Goal: Task Accomplishment & Management: Use online tool/utility

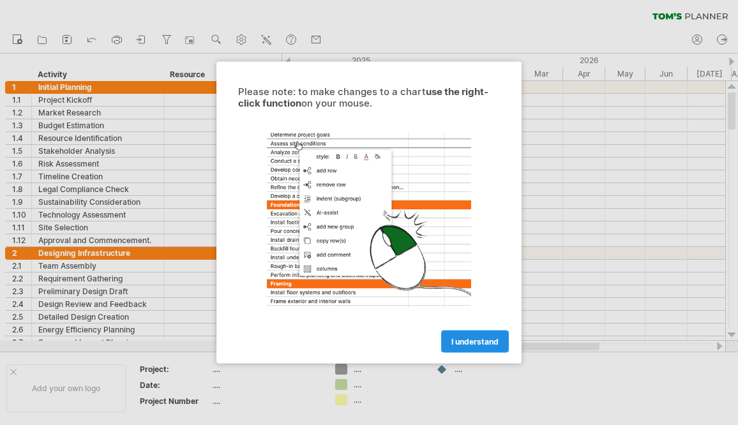
click at [479, 338] on span "I understand" at bounding box center [475, 342] width 47 height 10
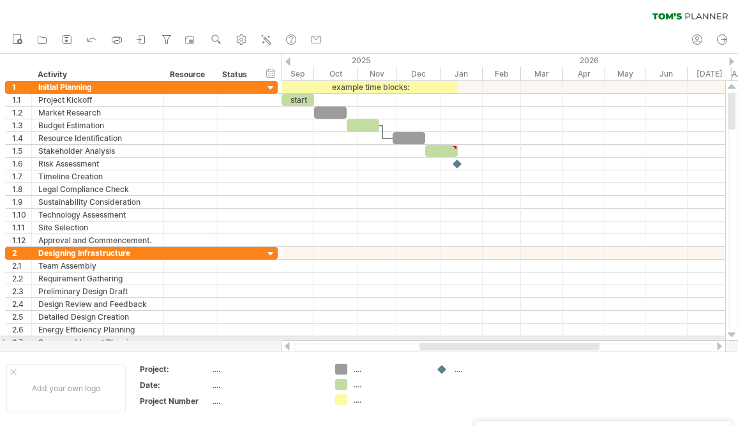
click at [479, 338] on div at bounding box center [504, 343] width 444 height 13
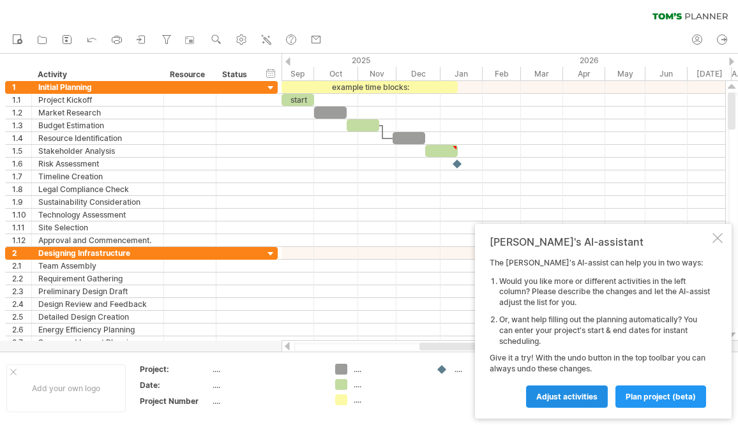
click at [575, 396] on span "Adjust activities" at bounding box center [566, 397] width 61 height 10
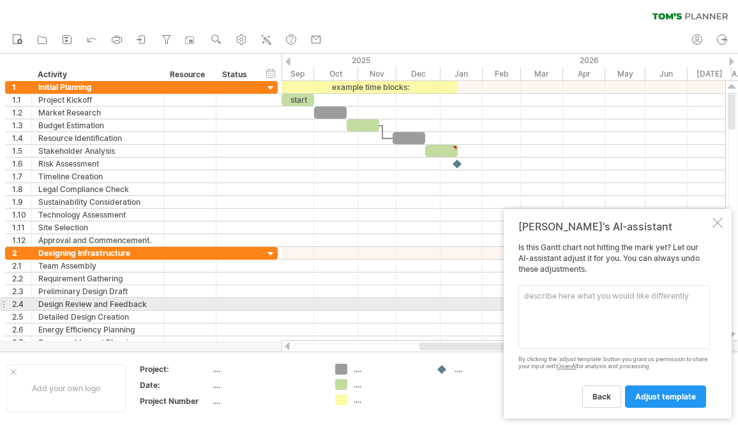
click at [574, 303] on textarea at bounding box center [615, 317] width 192 height 64
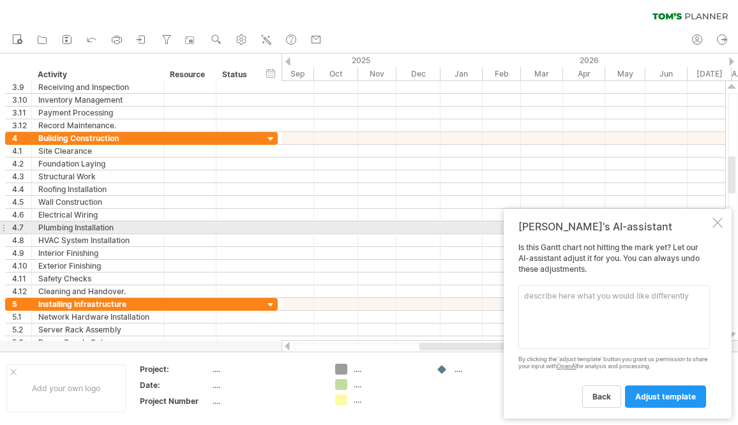
click at [722, 228] on div "[PERSON_NAME]'s AI-assistant Is this [PERSON_NAME] chart not hitting the mark y…" at bounding box center [618, 314] width 228 height 210
click at [720, 225] on div at bounding box center [718, 223] width 10 height 10
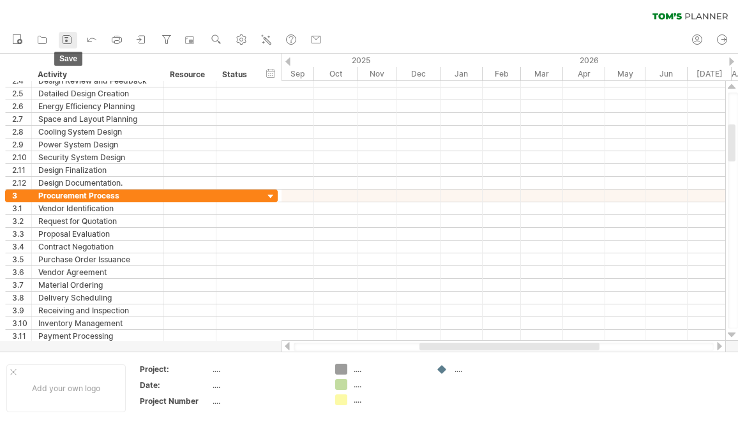
click at [65, 39] on icon at bounding box center [67, 39] width 13 height 13
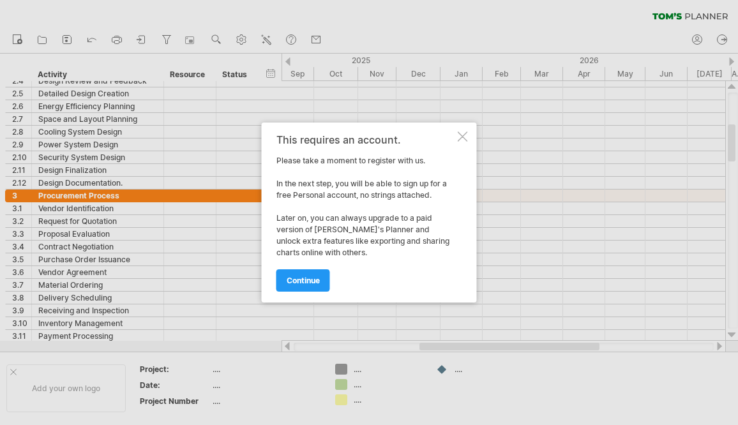
click at [462, 136] on div at bounding box center [463, 137] width 10 height 10
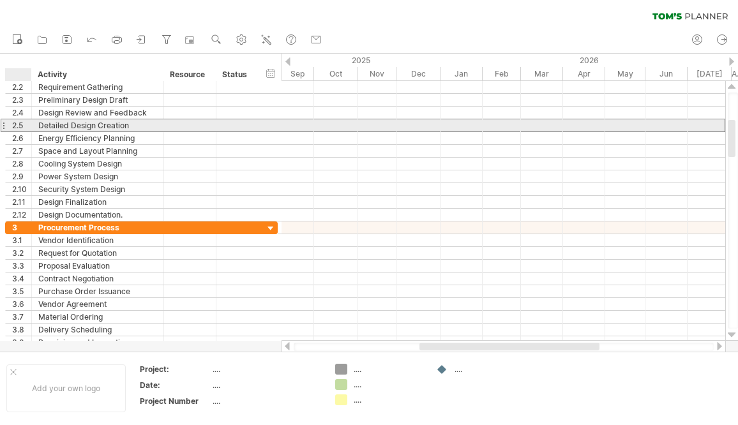
click at [13, 128] on div "2.5" at bounding box center [21, 125] width 19 height 12
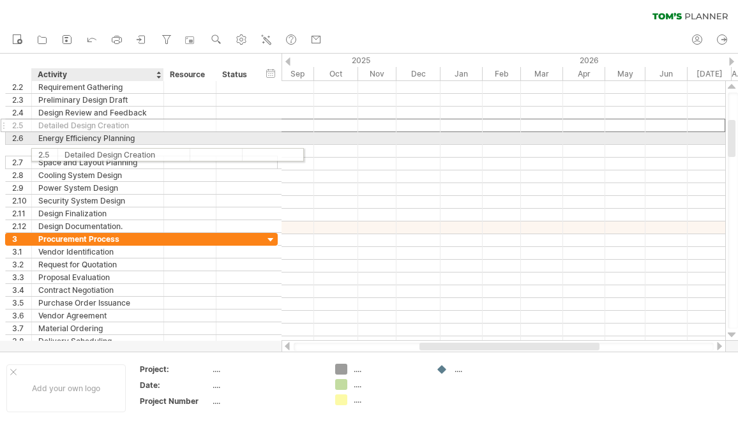
drag, startPoint x: 17, startPoint y: 128, endPoint x: 28, endPoint y: 128, distance: 11.5
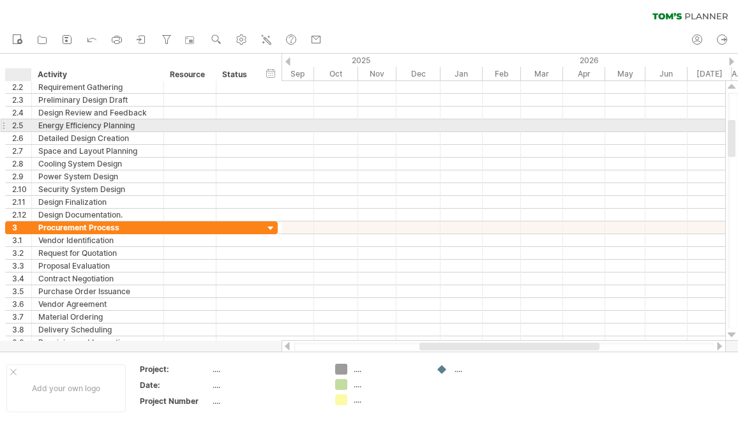
click at [22, 125] on div "2.5" at bounding box center [21, 125] width 19 height 12
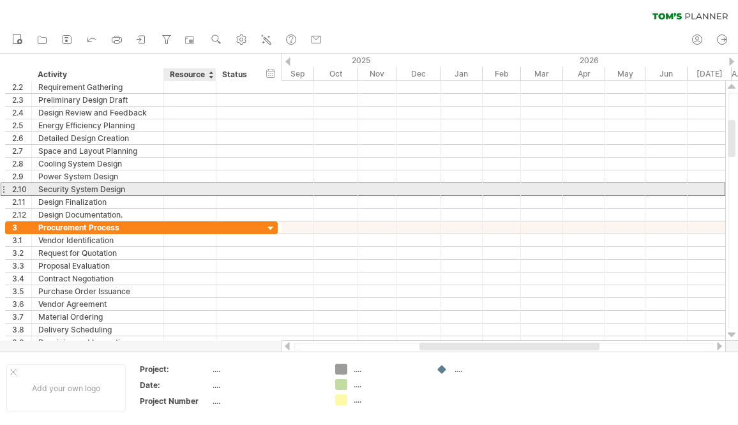
click at [183, 183] on div at bounding box center [190, 189] width 39 height 12
click at [183, 183] on input "text" at bounding box center [190, 189] width 39 height 12
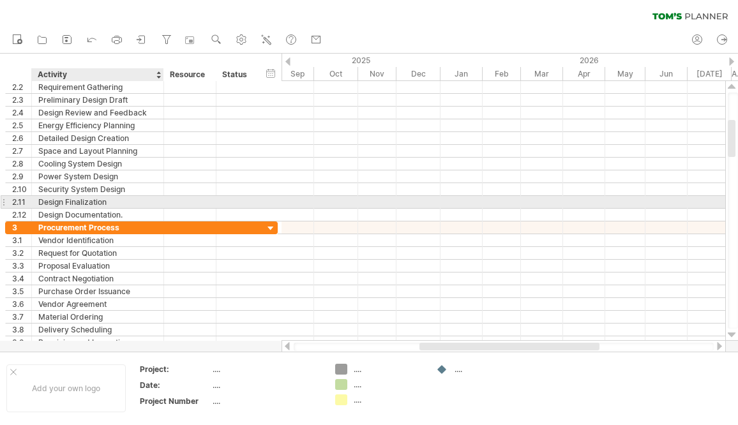
click at [149, 205] on div "Design Finalization" at bounding box center [97, 202] width 119 height 12
click at [148, 201] on input "**********" at bounding box center [97, 202] width 119 height 12
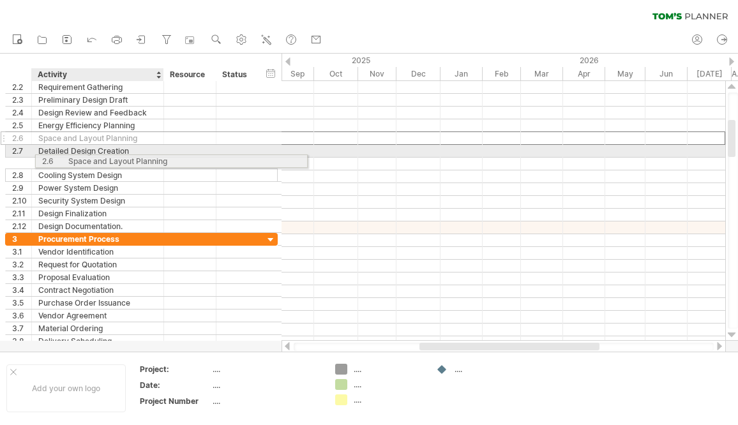
drag, startPoint x: 86, startPoint y: 140, endPoint x: 111, endPoint y: 159, distance: 31.9
drag, startPoint x: 100, startPoint y: 159, endPoint x: 89, endPoint y: 162, distance: 11.2
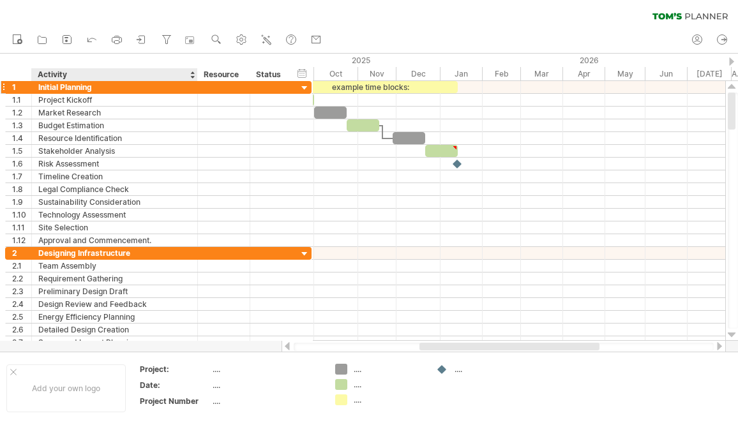
drag, startPoint x: 161, startPoint y: 76, endPoint x: 195, endPoint y: 85, distance: 35.0
click at [195, 85] on div "Trying to reach [DOMAIN_NAME] Connected again... 0% clear filter new 1" at bounding box center [369, 212] width 738 height 425
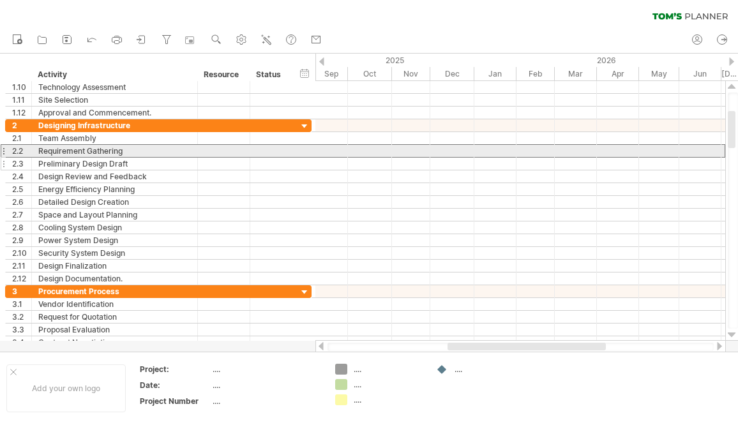
drag, startPoint x: 159, startPoint y: 149, endPoint x: 78, endPoint y: 158, distance: 81.6
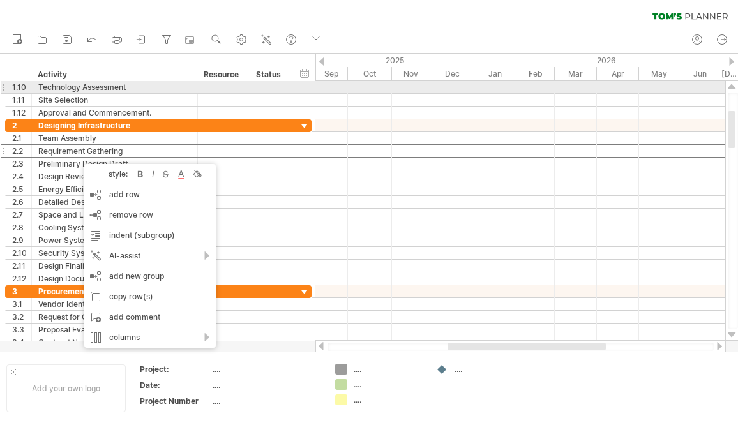
click at [147, 91] on div "Technology Assessment" at bounding box center [114, 87] width 153 height 12
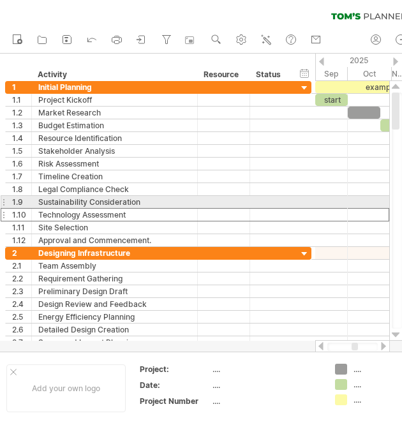
click at [393, 200] on div at bounding box center [397, 211] width 10 height 236
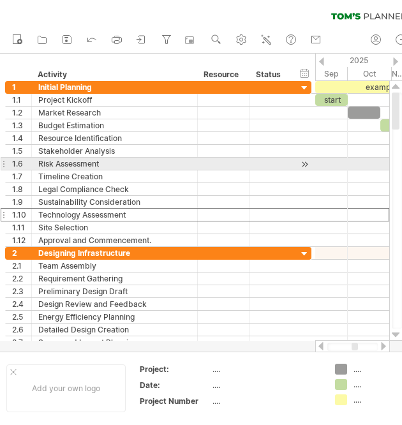
click at [390, 166] on div at bounding box center [201, 203] width 402 height 298
click at [391, 167] on div at bounding box center [396, 211] width 13 height 260
click at [396, 162] on div at bounding box center [397, 211] width 10 height 236
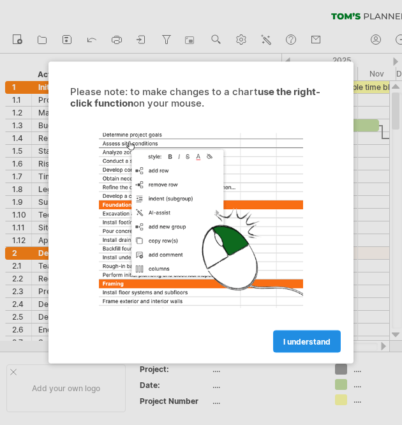
click at [304, 340] on span "I understand" at bounding box center [307, 342] width 47 height 10
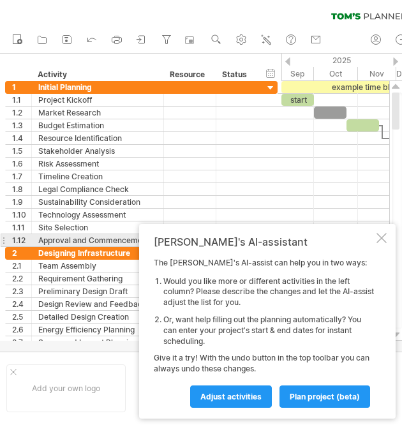
click at [383, 237] on div at bounding box center [382, 238] width 10 height 10
